Goal: Information Seeking & Learning: Learn about a topic

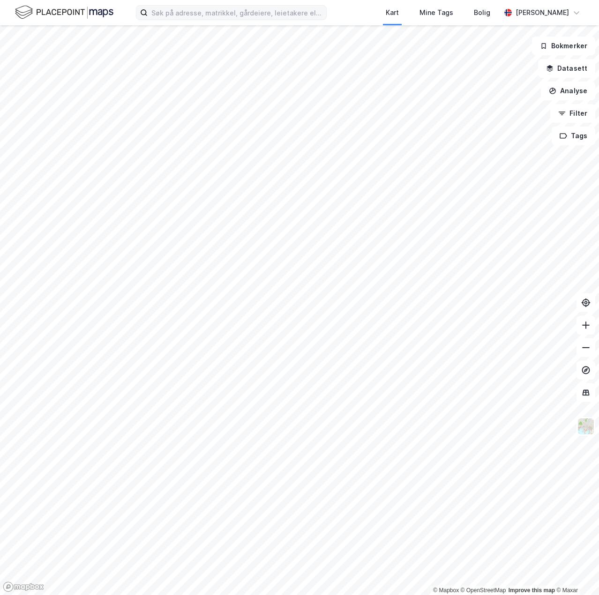
drag, startPoint x: 170, startPoint y: 24, endPoint x: 171, endPoint y: 19, distance: 5.9
click at [170, 24] on div "Kart Mine Tags Bolig [PERSON_NAME]" at bounding box center [299, 12] width 599 height 25
click at [173, 15] on input at bounding box center [237, 13] width 178 height 14
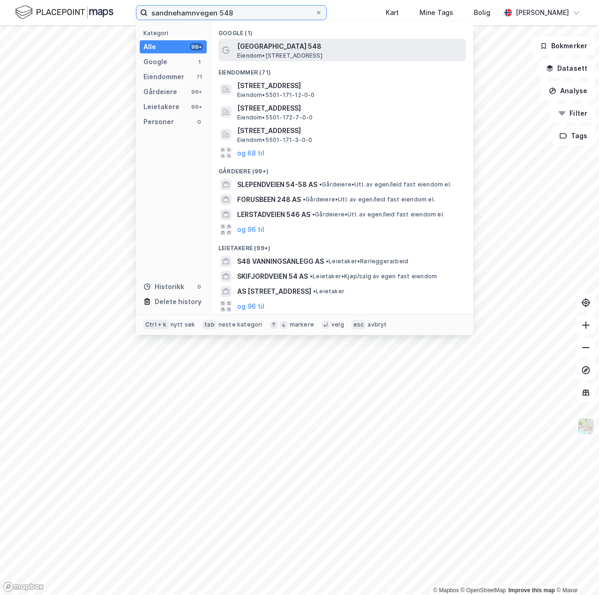
type input "sandnehamnvegen 548"
click at [284, 50] on span "[GEOGRAPHIC_DATA] 548" at bounding box center [349, 46] width 225 height 11
